Goal: Information Seeking & Learning: Learn about a topic

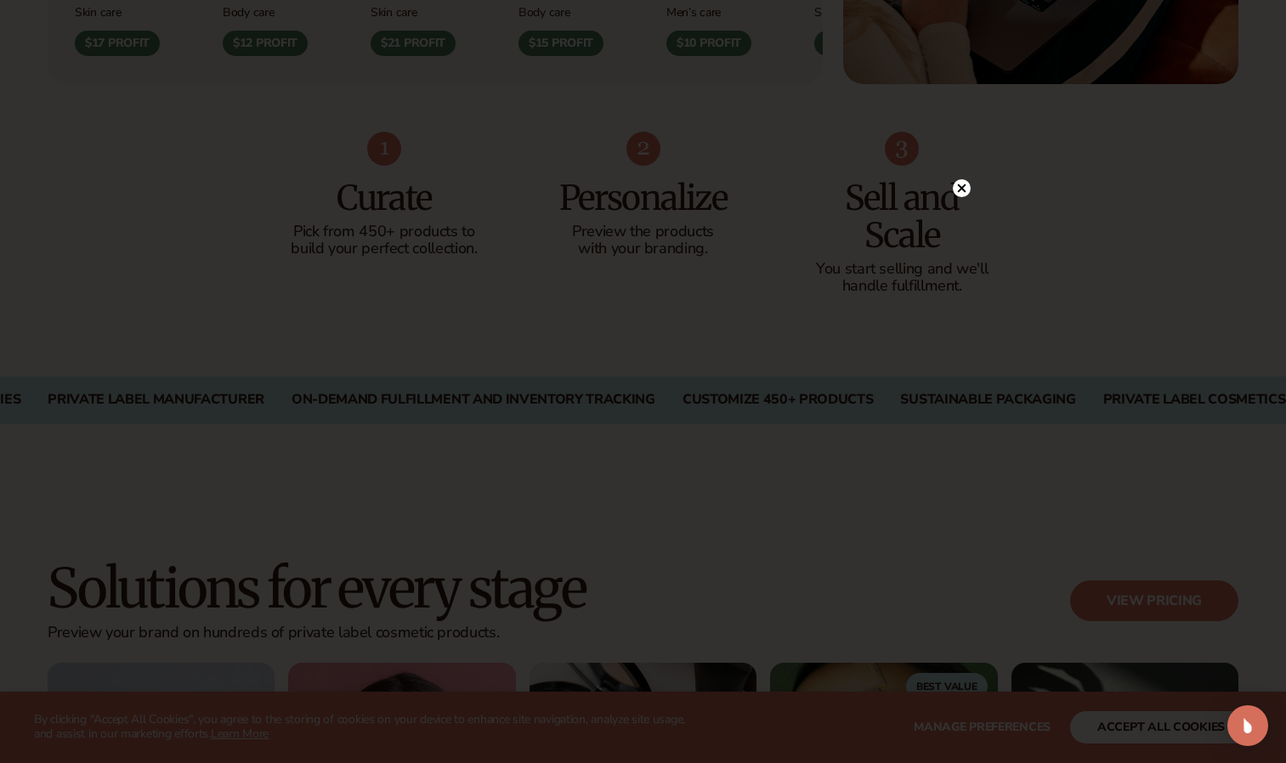
scroll to position [1275, 0]
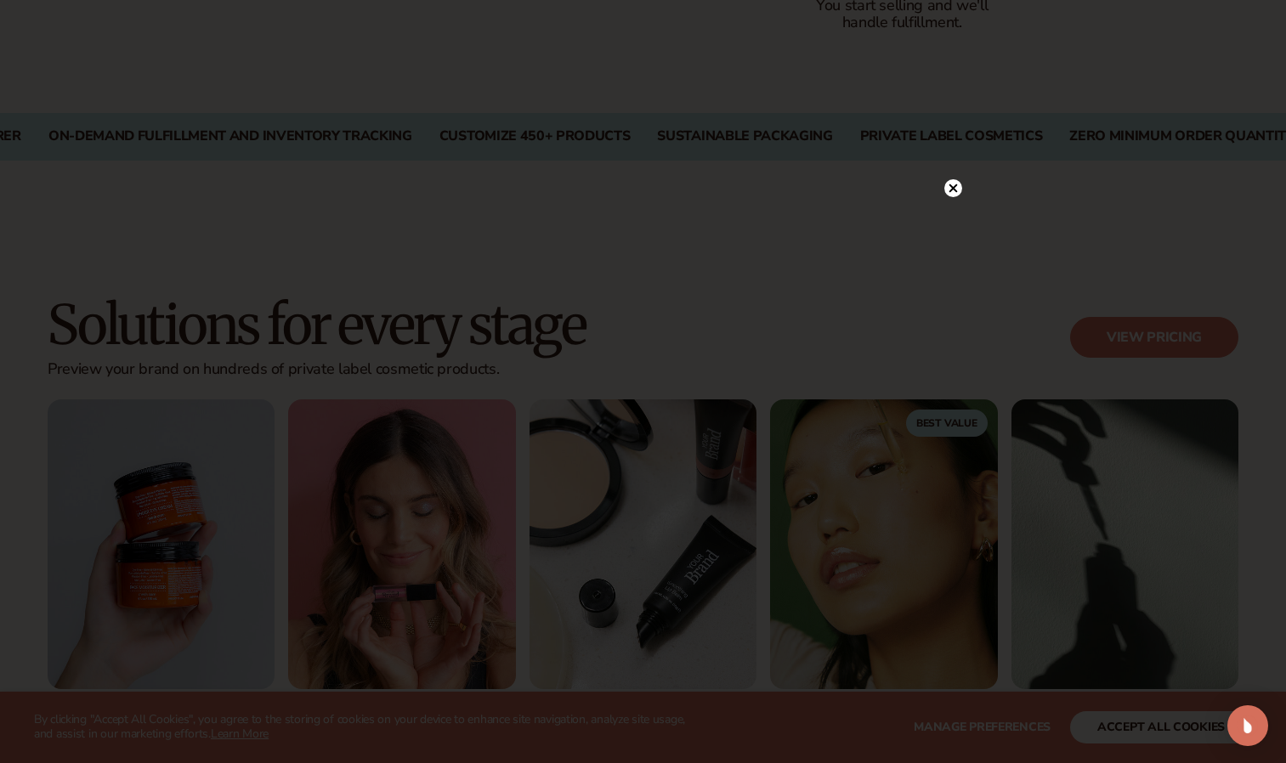
click at [952, 184] on circle at bounding box center [953, 188] width 18 height 18
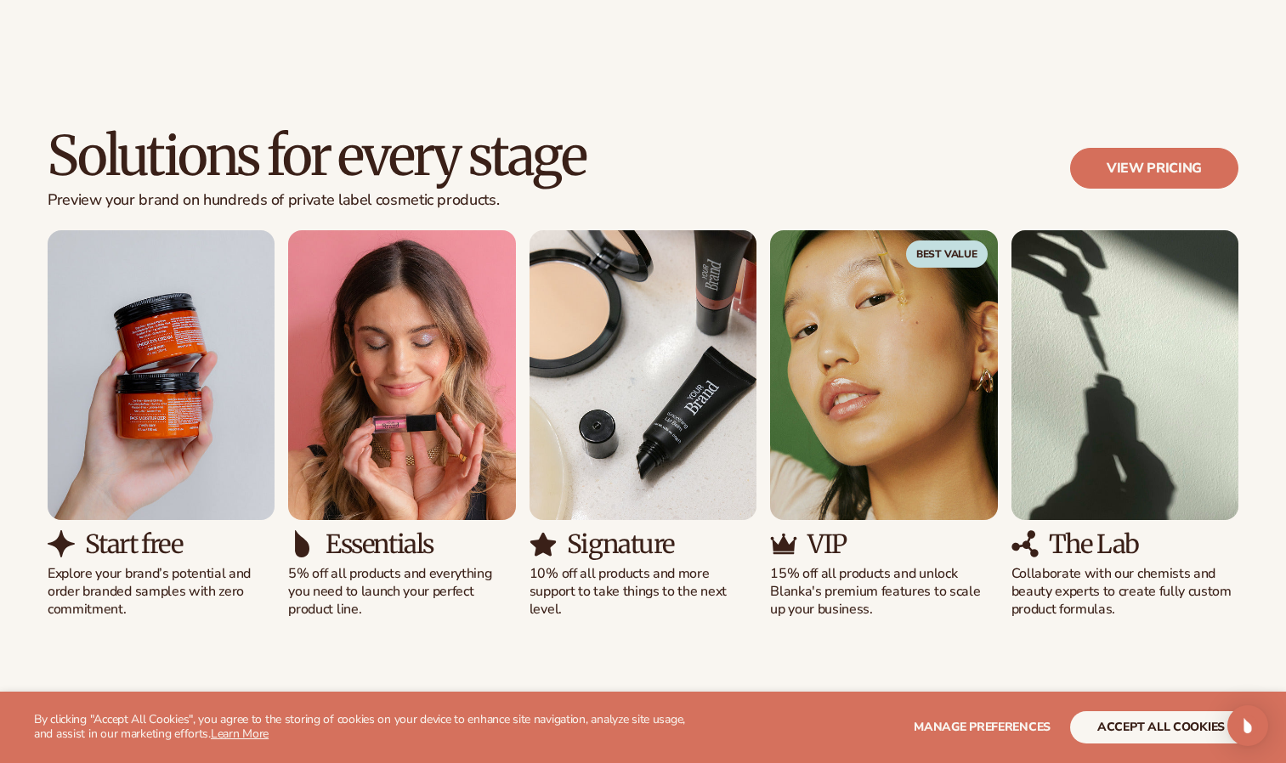
scroll to position [1444, 0]
click at [1132, 164] on link "View pricing" at bounding box center [1154, 167] width 168 height 41
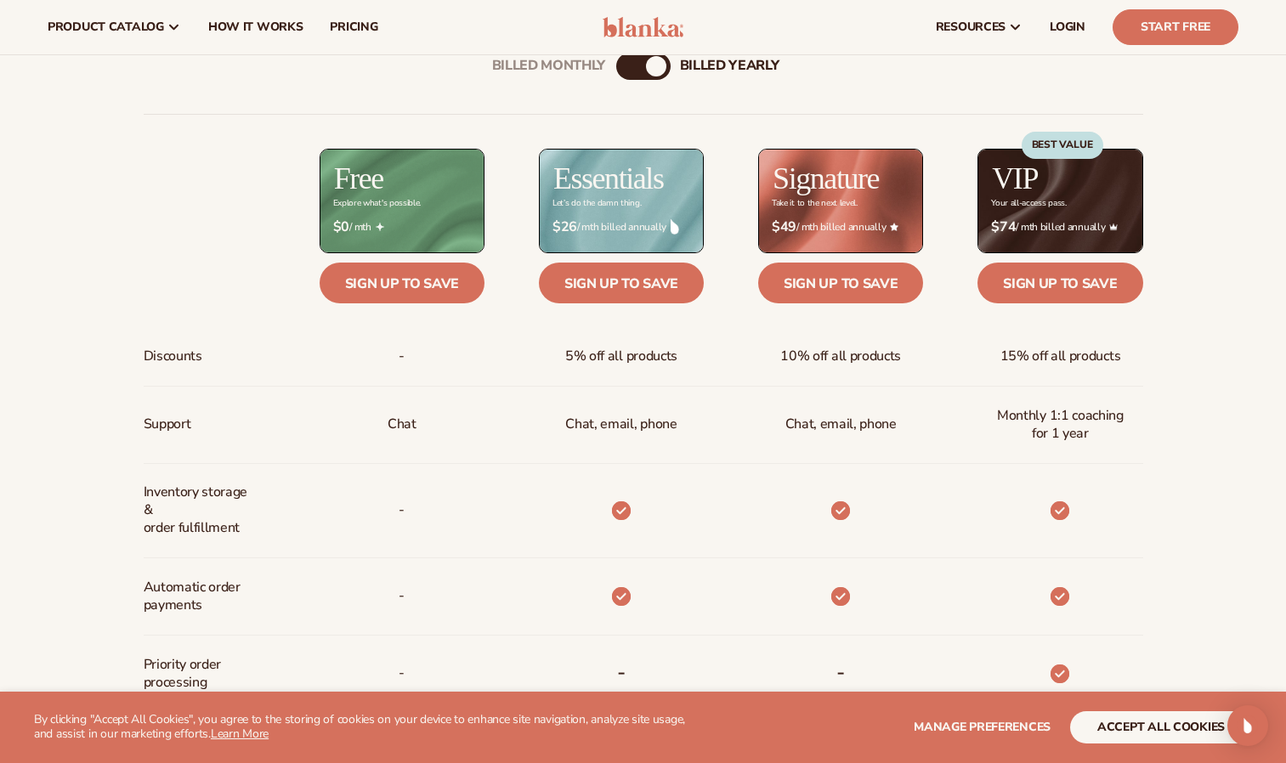
scroll to position [595, 0]
